Goal: Information Seeking & Learning: Find specific page/section

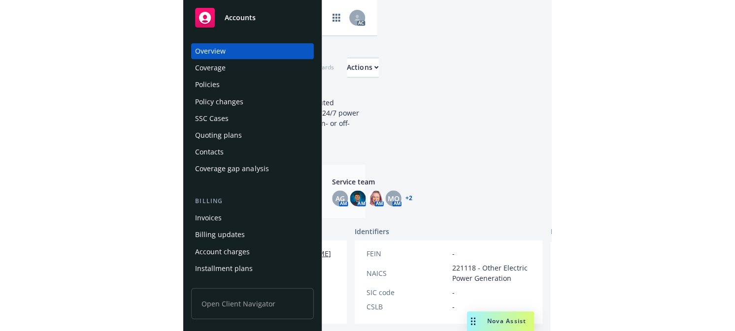
scroll to position [0, 191]
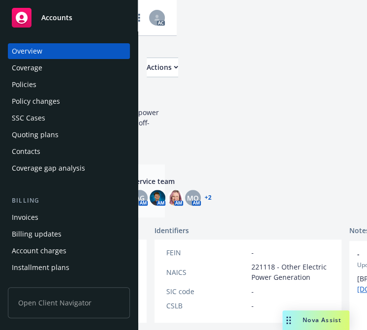
click at [40, 54] on div "Overview" at bounding box center [27, 51] width 31 height 16
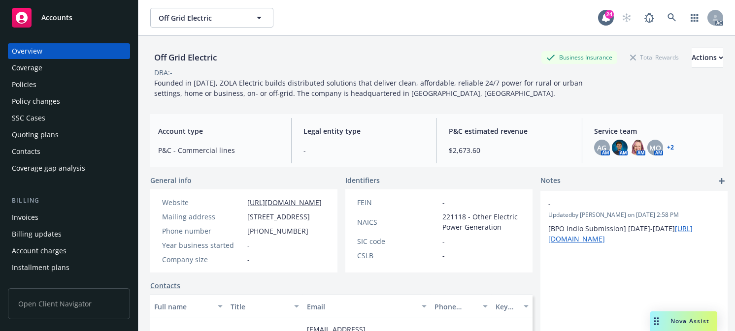
scroll to position [0, 0]
click at [367, 13] on icon at bounding box center [671, 17] width 9 height 9
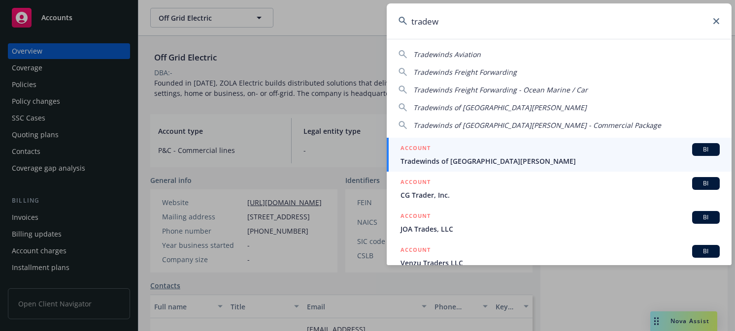
type input "tradew"
click at [367, 158] on span "Tradewinds of [GEOGRAPHIC_DATA][PERSON_NAME]" at bounding box center [559, 161] width 319 height 10
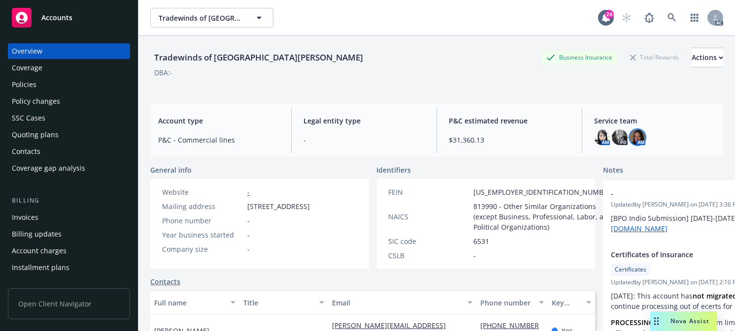
click at [367, 138] on img at bounding box center [637, 137] width 16 height 16
click at [367, 15] on icon at bounding box center [671, 17] width 9 height 9
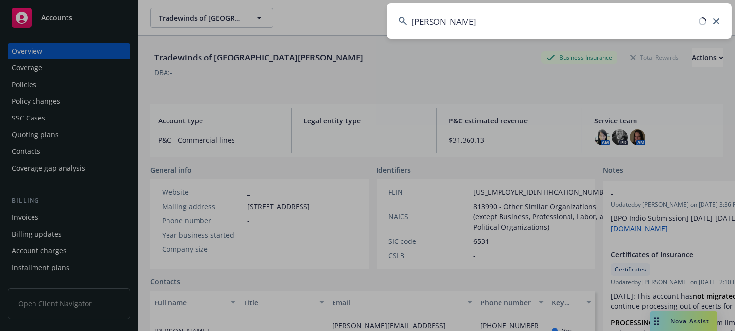
type input "[PERSON_NAME]"
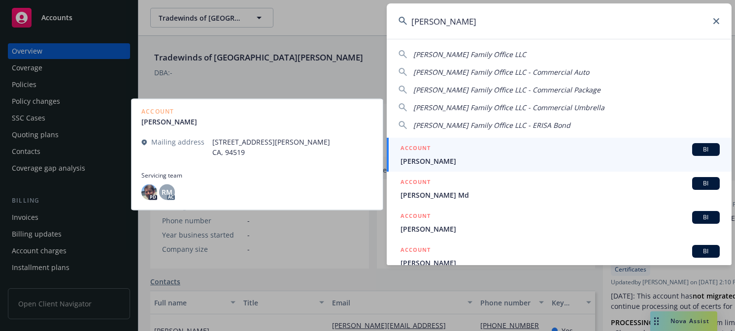
click at [367, 161] on span "[PERSON_NAME]" at bounding box center [559, 161] width 319 height 10
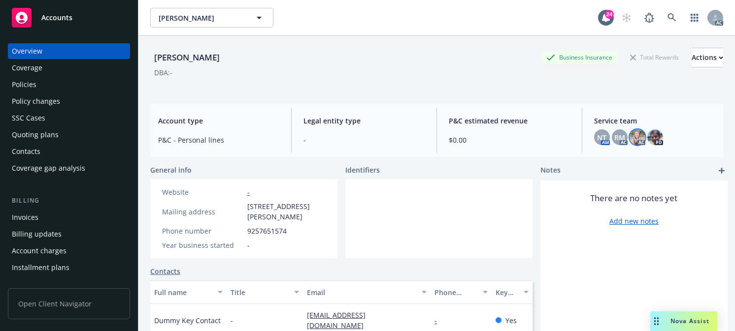
click at [367, 139] on img at bounding box center [637, 137] width 16 height 16
click at [367, 15] on icon at bounding box center [671, 17] width 9 height 9
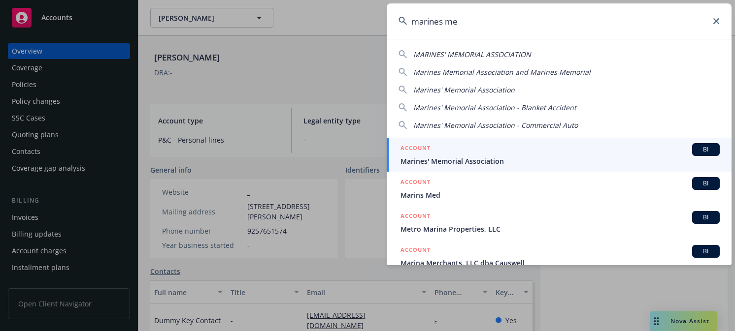
type input "marines me"
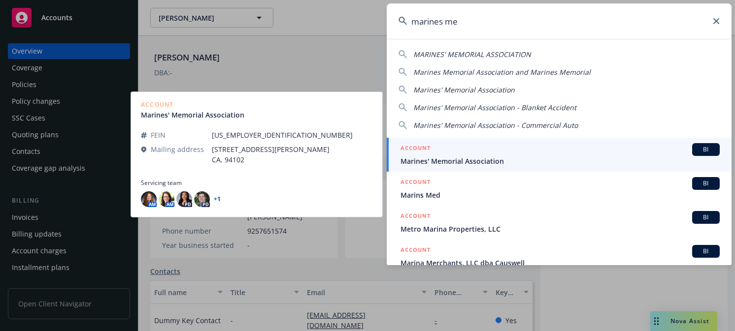
click at [367, 158] on span "Marines' Memorial Association" at bounding box center [559, 161] width 319 height 10
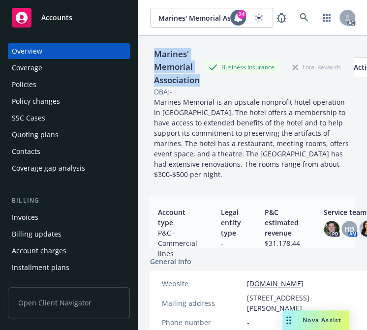
drag, startPoint x: 202, startPoint y: 81, endPoint x: 152, endPoint y: 59, distance: 54.7
click at [152, 59] on div "Marines' Memorial Association" at bounding box center [177, 67] width 54 height 39
copy div "Marines' Memorial Association"
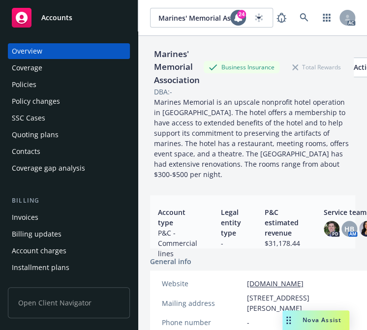
drag, startPoint x: 340, startPoint y: 93, endPoint x: 308, endPoint y: 90, distance: 32.6
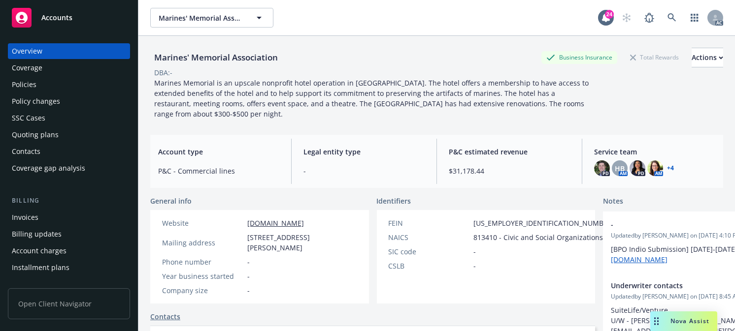
click at [367, 168] on link "+ 4" at bounding box center [670, 168] width 7 height 6
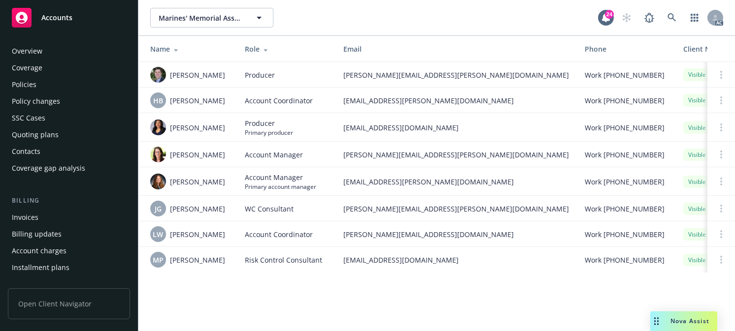
click at [28, 51] on div "Overview" at bounding box center [27, 51] width 31 height 16
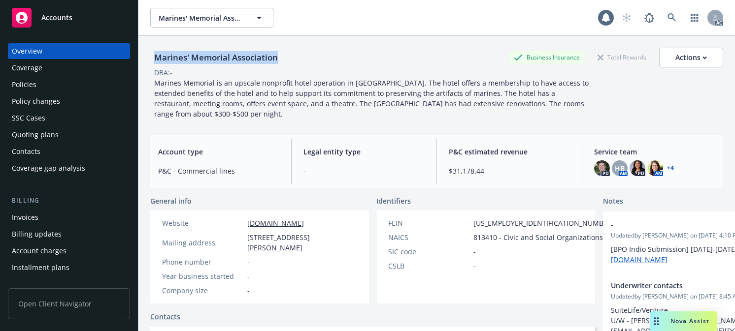
drag, startPoint x: 310, startPoint y: 59, endPoint x: 148, endPoint y: 62, distance: 162.0
click at [148, 62] on div "Marines' Memorial Association Business Insurance Total Rewards Actions DBA: - M…" at bounding box center [436, 201] width 596 height 331
copy div "Marines' Memorial Association"
